Goal: Find specific page/section: Find specific page/section

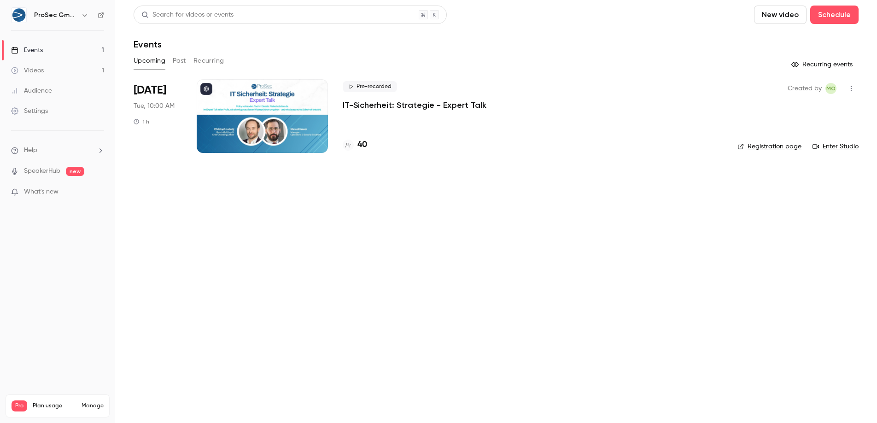
click at [249, 127] on div at bounding box center [262, 116] width 131 height 74
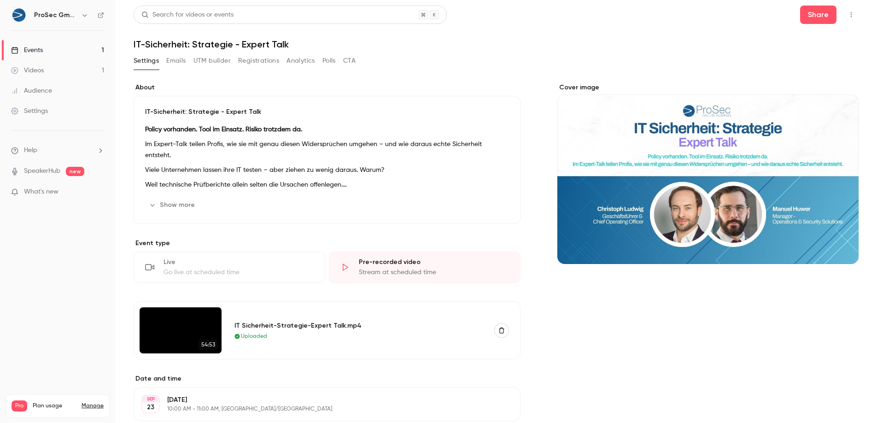
click at [259, 58] on button "Registrations" at bounding box center [258, 60] width 41 height 15
